Goal: Task Accomplishment & Management: Use online tool/utility

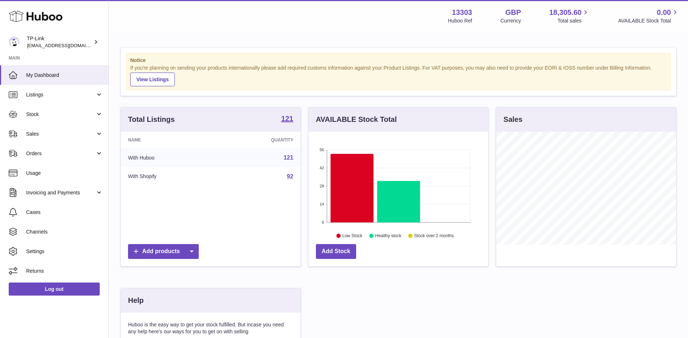
scroll to position [113, 180]
click at [42, 134] on span "Sales" at bounding box center [60, 134] width 69 height 7
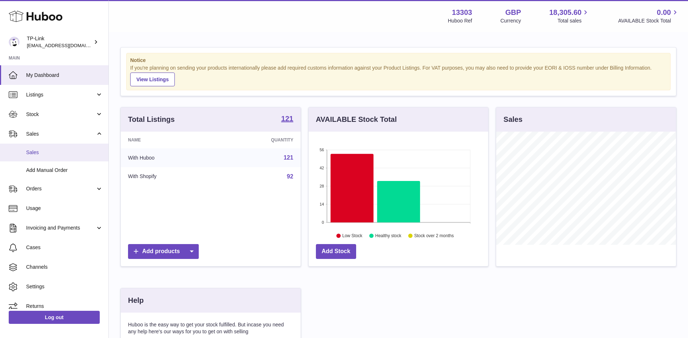
click at [45, 153] on span "Sales" at bounding box center [64, 152] width 77 height 7
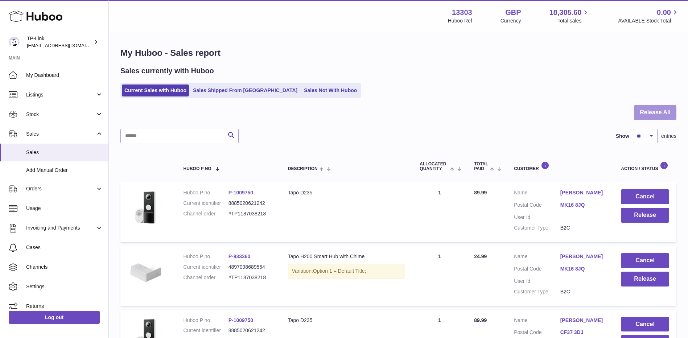
click at [649, 114] on button "Release All" at bounding box center [655, 112] width 42 height 15
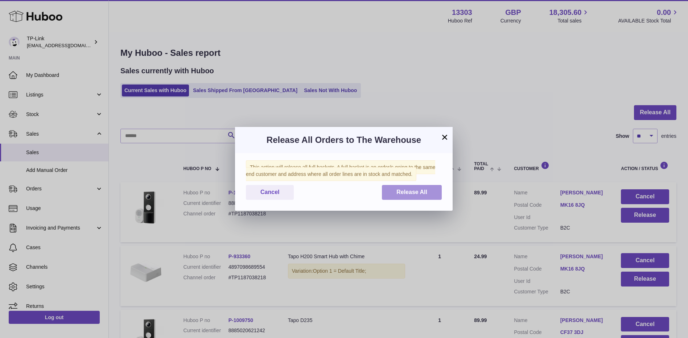
click at [437, 193] on button "Release All" at bounding box center [412, 192] width 60 height 15
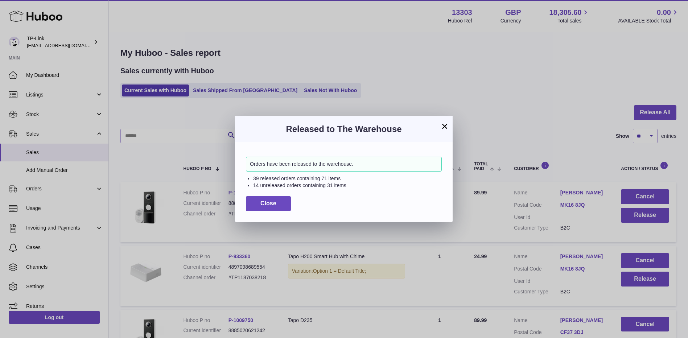
click at [446, 126] on button "×" at bounding box center [444, 126] width 9 height 9
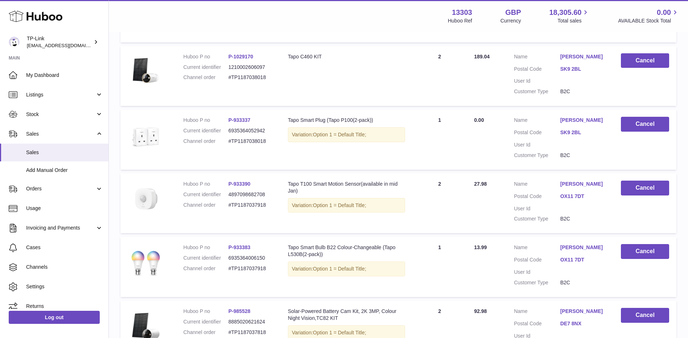
scroll to position [544, 0]
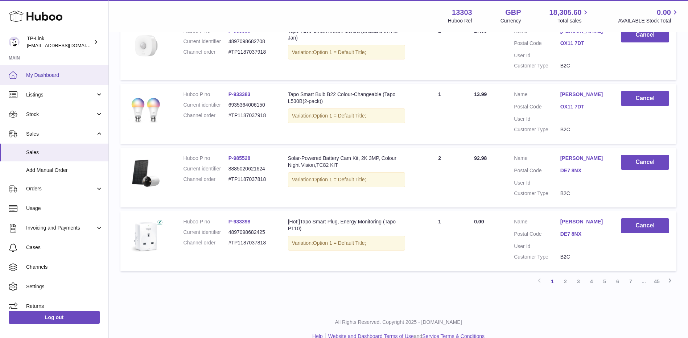
click at [65, 76] on span "My Dashboard" at bounding box center [64, 75] width 77 height 7
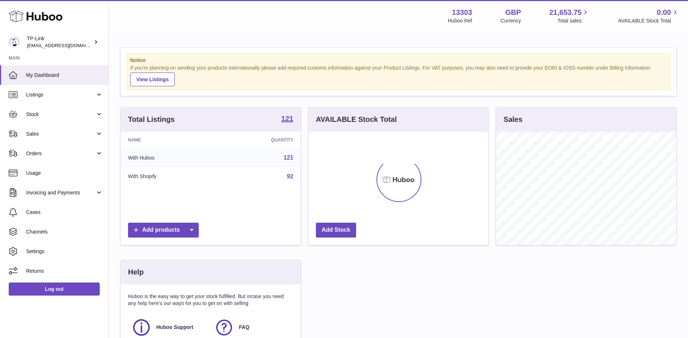
scroll to position [113, 180]
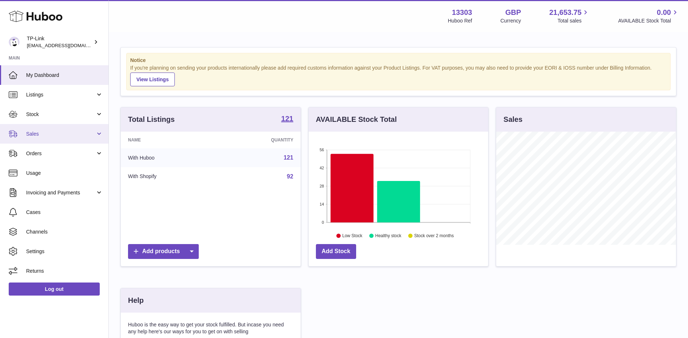
click at [30, 135] on span "Sales" at bounding box center [60, 134] width 69 height 7
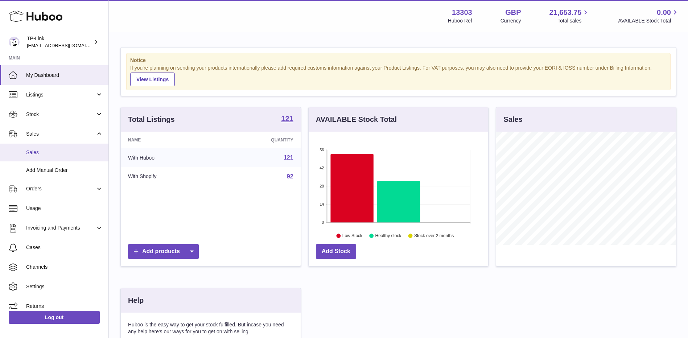
click at [54, 155] on span "Sales" at bounding box center [64, 152] width 77 height 7
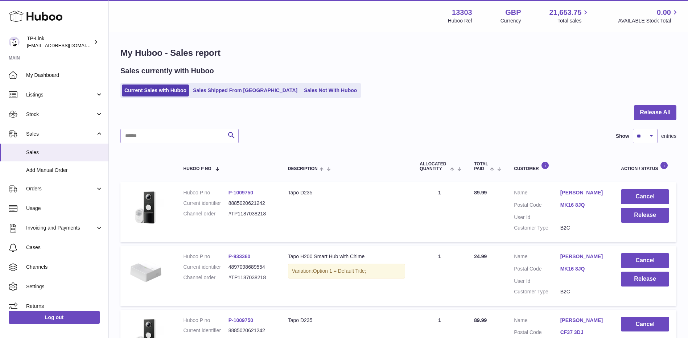
click at [443, 120] on div at bounding box center [398, 117] width 556 height 24
click at [160, 91] on link "Current Sales with Huboo" at bounding box center [155, 91] width 67 height 12
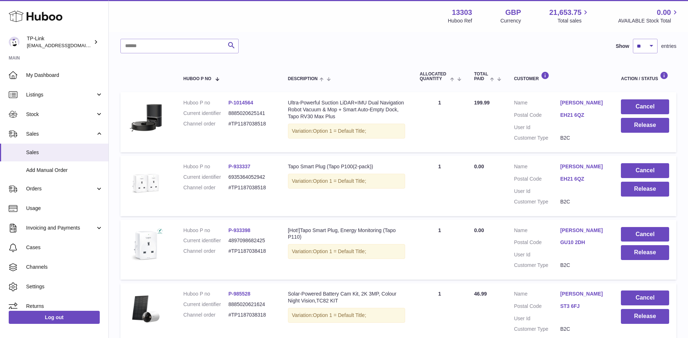
scroll to position [36, 0]
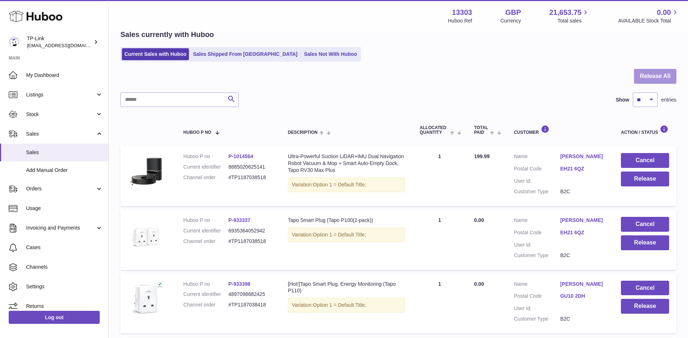
click at [648, 79] on button "Release All" at bounding box center [655, 76] width 42 height 15
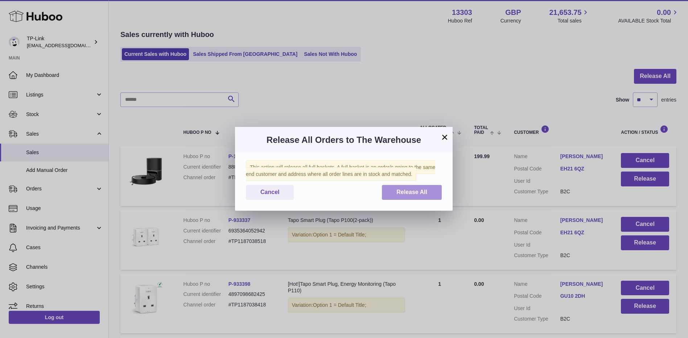
click at [423, 188] on button "Release All" at bounding box center [412, 192] width 60 height 15
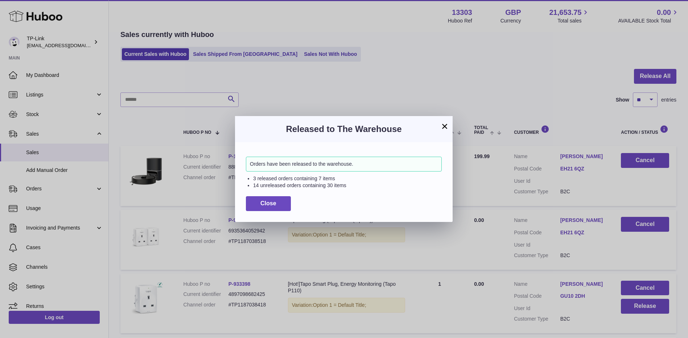
click at [447, 124] on button "×" at bounding box center [444, 126] width 9 height 9
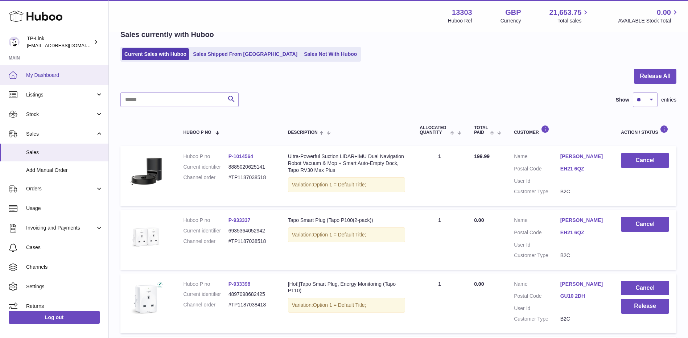
click at [72, 74] on span "My Dashboard" at bounding box center [64, 75] width 77 height 7
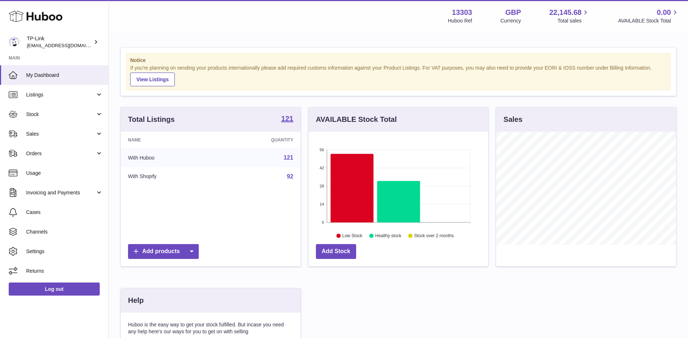
scroll to position [113, 180]
